Goal: Obtain resource: Download file/media

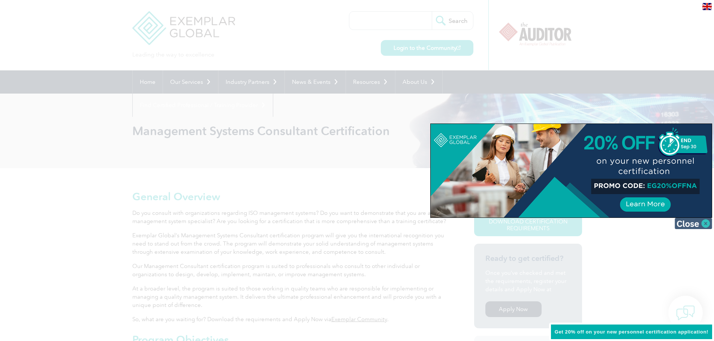
click at [707, 225] on img at bounding box center [693, 223] width 37 height 11
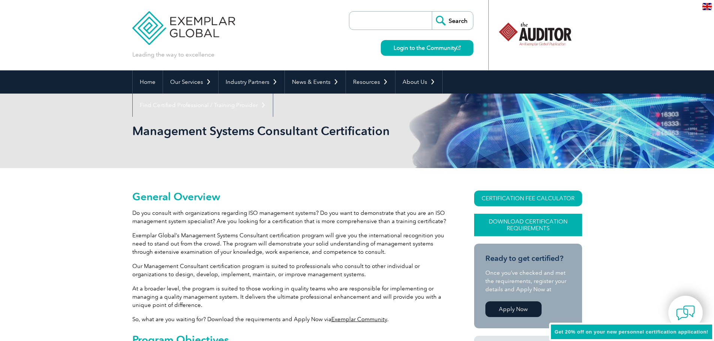
click at [556, 228] on link "Download Certification Requirements" at bounding box center [528, 225] width 108 height 22
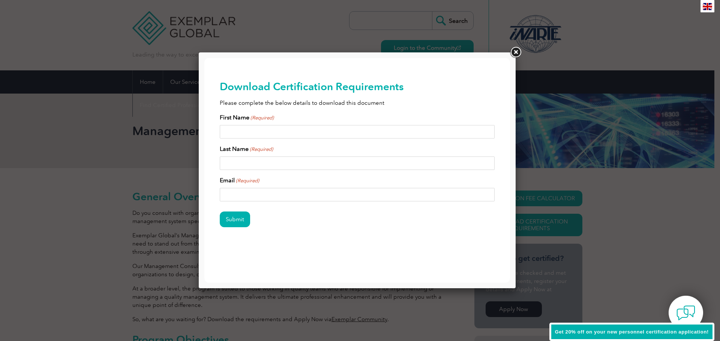
click at [304, 134] on input "First Name (Required)" at bounding box center [357, 131] width 275 height 13
type input "[PERSON_NAME]"
type input "[EMAIL_ADDRESS][DOMAIN_NAME]"
click at [229, 224] on input "Submit" at bounding box center [235, 220] width 30 height 16
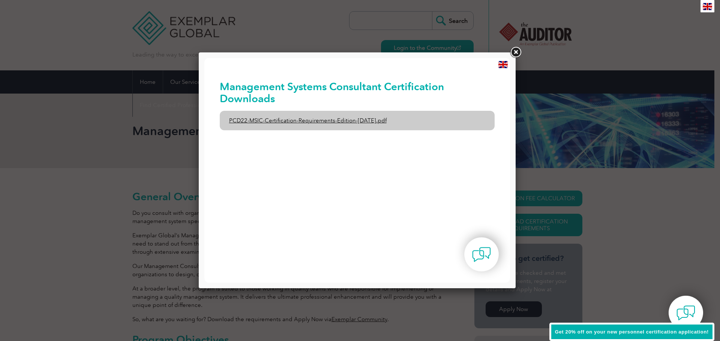
click at [302, 122] on link "PCD22-MSIC-Certification-Requirements-Edition-[DATE].pdf" at bounding box center [357, 120] width 275 height 19
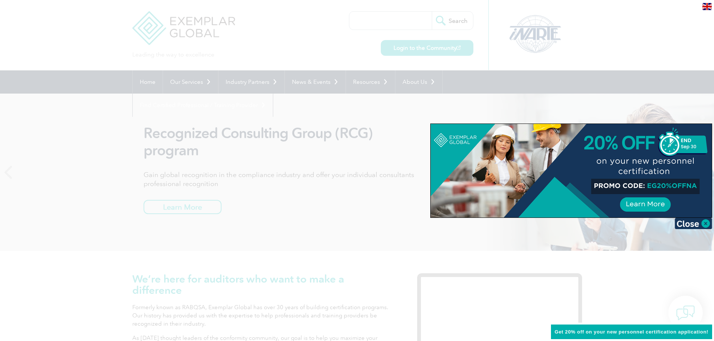
click at [709, 225] on img at bounding box center [693, 223] width 37 height 11
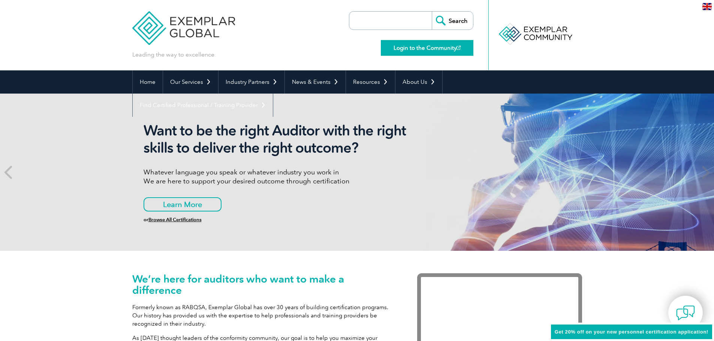
click at [428, 52] on link "Login to the Community" at bounding box center [427, 48] width 93 height 16
